Goal: Navigation & Orientation: Find specific page/section

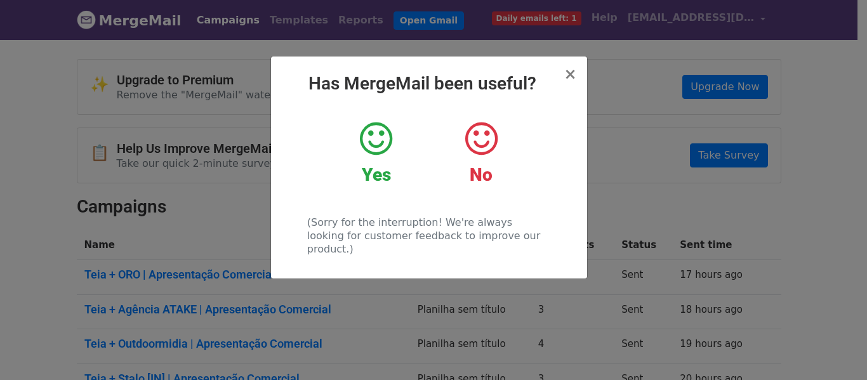
click at [390, 157] on icon at bounding box center [376, 139] width 32 height 38
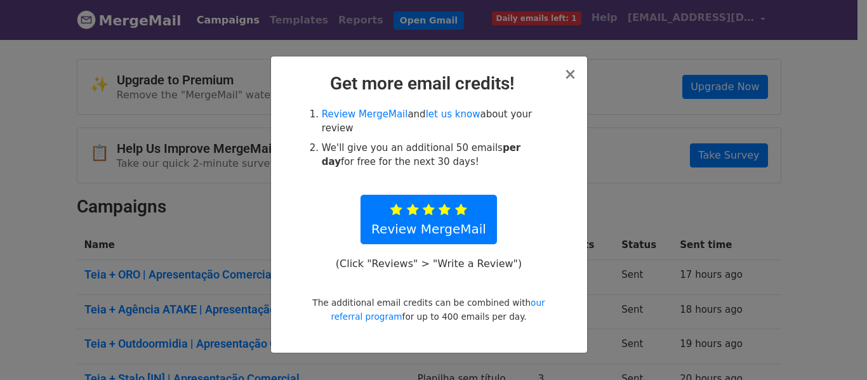
click at [578, 76] on div "× Get more email credits! Review MergeMail and let us know about your review We…" at bounding box center [429, 204] width 316 height 296
click at [571, 77] on span "×" at bounding box center [569, 74] width 13 height 18
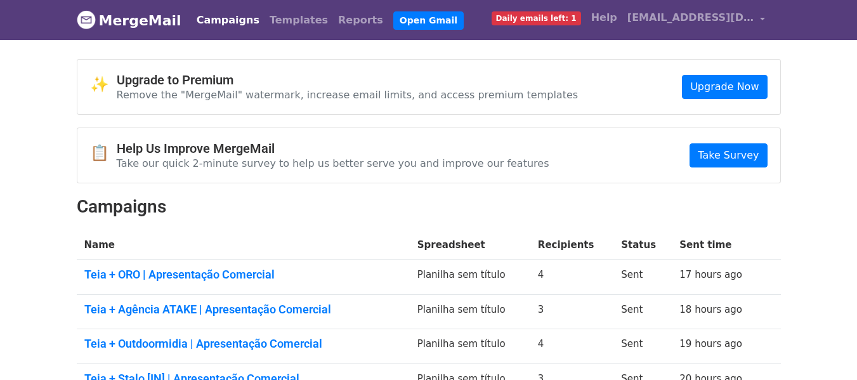
click at [114, 21] on link "MergeMail" at bounding box center [129, 20] width 105 height 27
